Goal: Transaction & Acquisition: Book appointment/travel/reservation

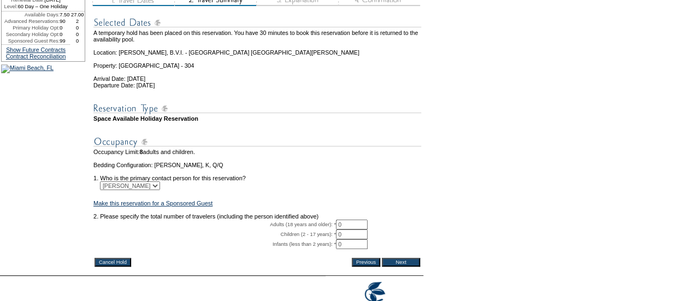
scroll to position [193, 0]
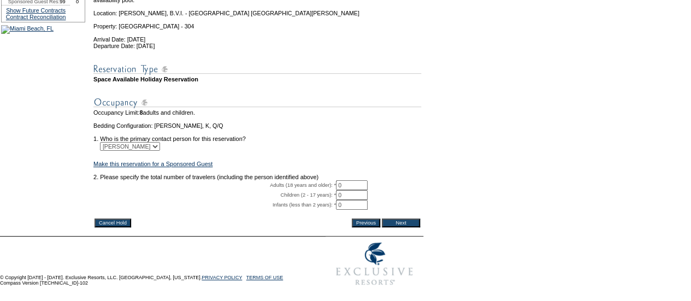
drag, startPoint x: 364, startPoint y: 170, endPoint x: 300, endPoint y: 163, distance: 64.3
click at [300, 163] on tbody "A temporary hold has been placed on this reservation. You have 30 minutes to bo…" at bounding box center [257, 93] width 328 height 246
type input "2"
click at [414, 219] on input "Next" at bounding box center [401, 223] width 38 height 9
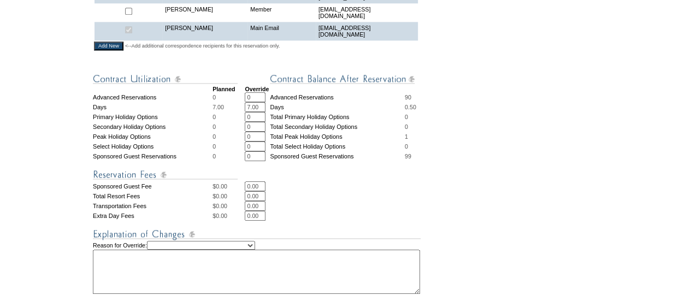
scroll to position [630, 0]
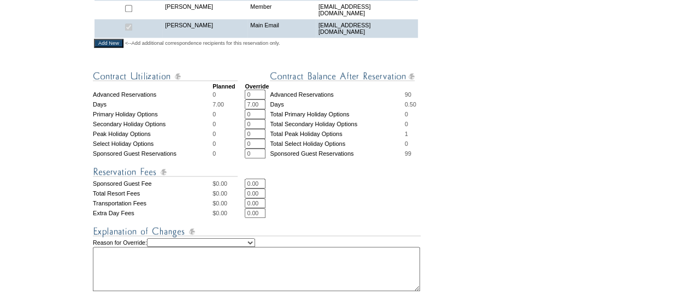
click at [226, 238] on select "Creating Continuous Stay Days Rebooked After Cancellation Editing Occupant Expe…" at bounding box center [201, 242] width 108 height 9
select select "1044"
click at [158, 238] on select "Creating Continuous Stay Days Rebooked After Cancellation Editing Occupant Expe…" at bounding box center [201, 242] width 108 height 9
click at [215, 247] on textarea at bounding box center [256, 269] width 327 height 44
type textarea "EP"
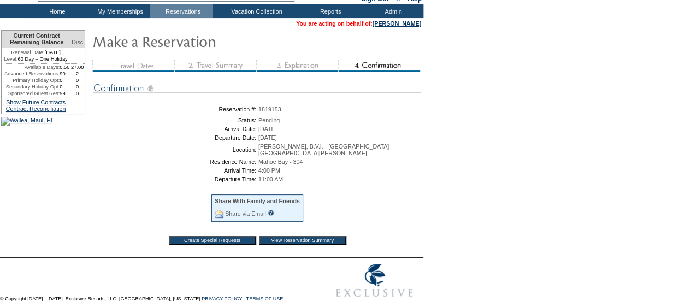
scroll to position [56, 0]
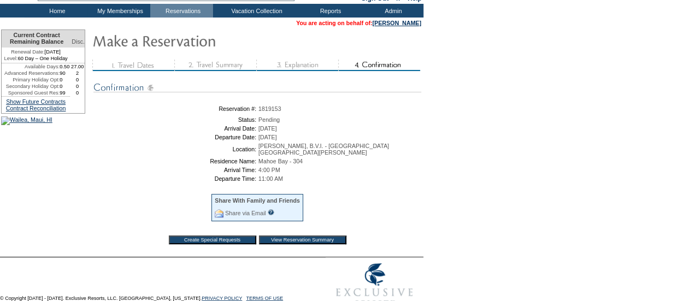
click at [403, 28] on table "You are acting on behalf of: Tom Cibotti" at bounding box center [211, 22] width 423 height 11
click at [404, 25] on link "[PERSON_NAME]" at bounding box center [397, 23] width 49 height 7
